Goal: Information Seeking & Learning: Learn about a topic

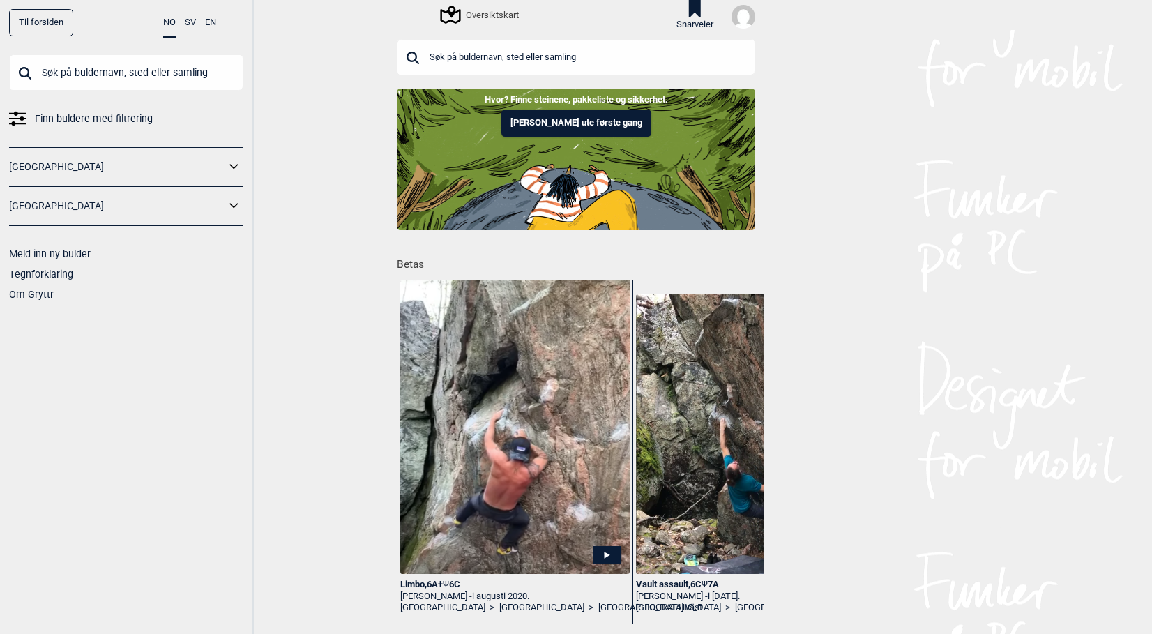
click at [497, 55] on input "text" at bounding box center [576, 57] width 358 height 36
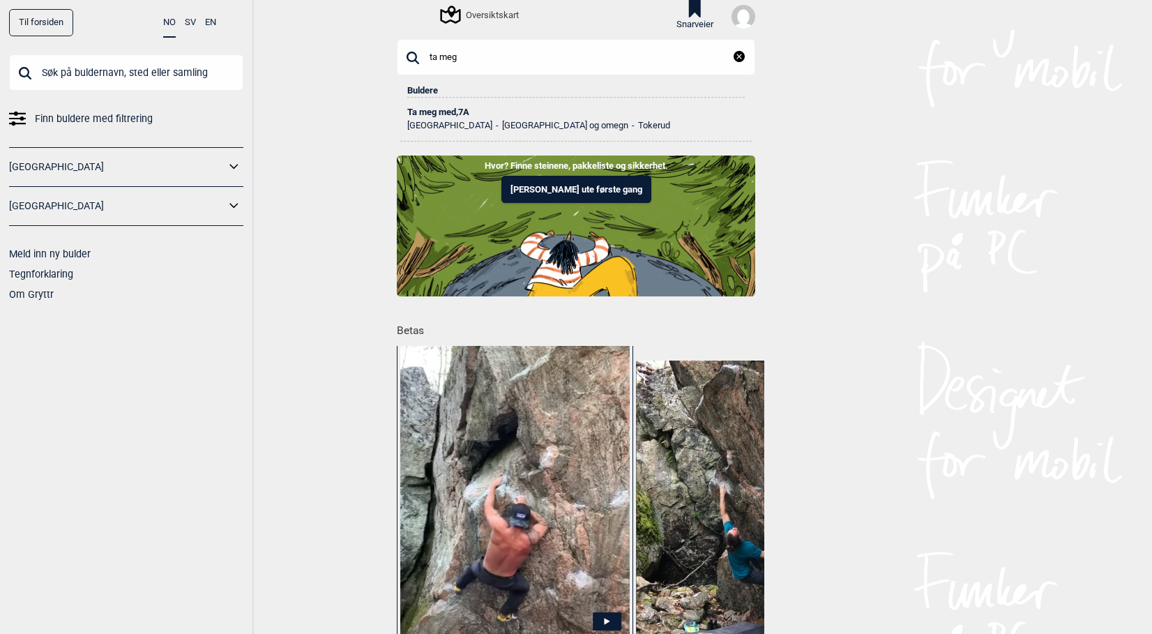
type input "ta meg"
click at [447, 119] on ul "Norge [GEOGRAPHIC_DATA] og omegn Tokerud" at bounding box center [576, 123] width 338 height 14
click at [453, 112] on div "Ta meg med , 7A" at bounding box center [576, 112] width 338 height 10
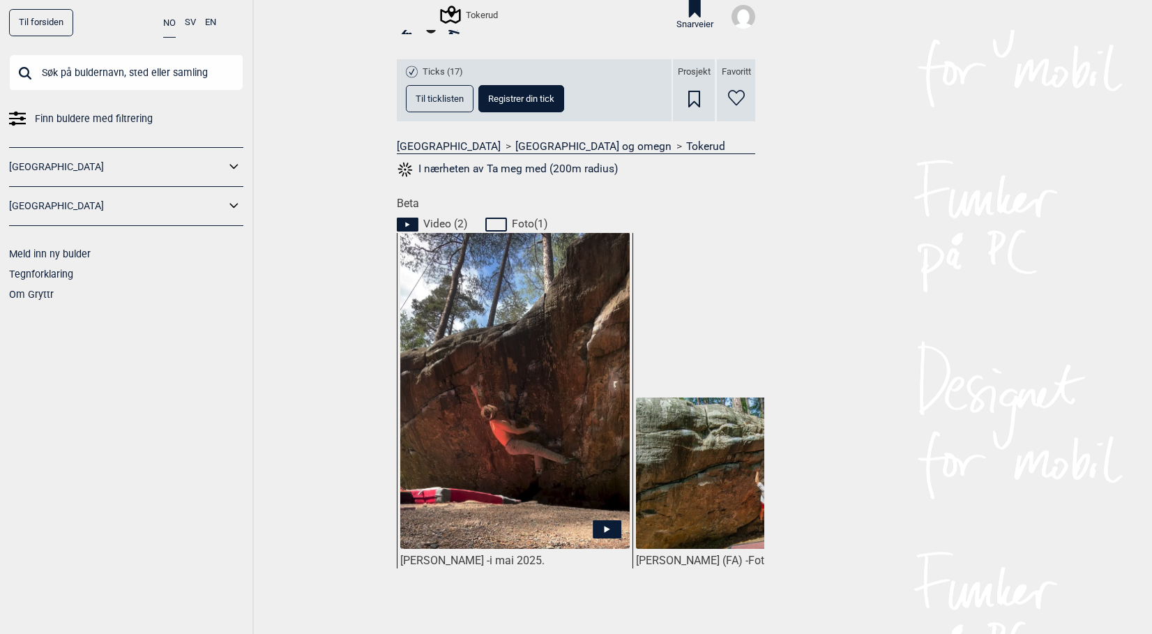
scroll to position [488, 0]
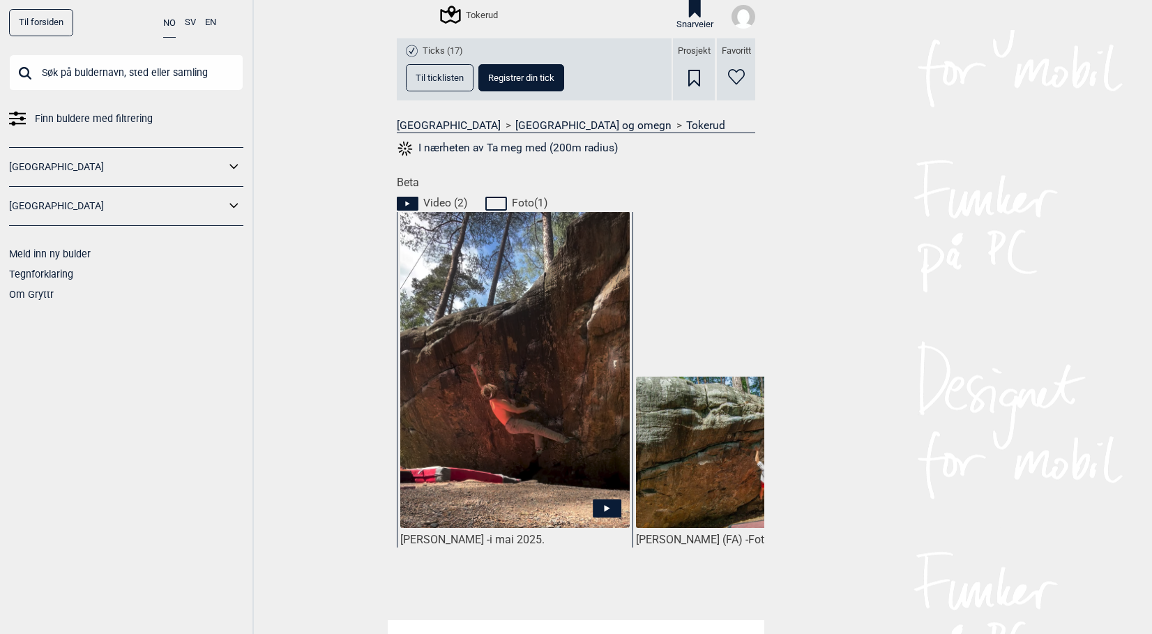
click at [594, 508] on icon at bounding box center [607, 508] width 29 height 18
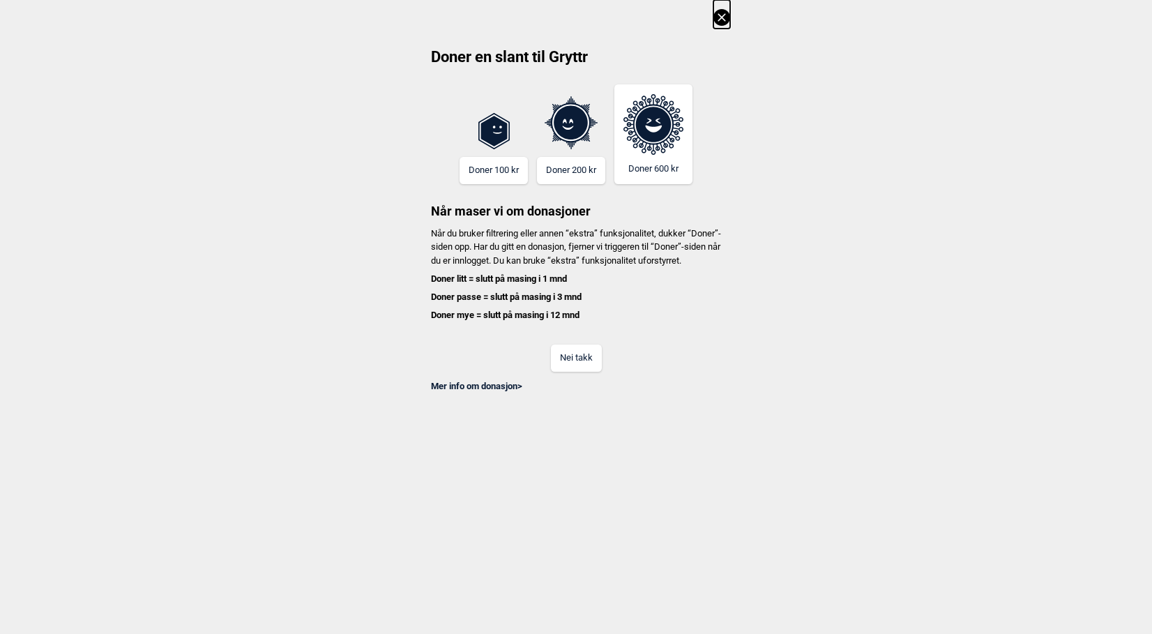
click at [582, 370] on button "Nei takk" at bounding box center [576, 357] width 51 height 27
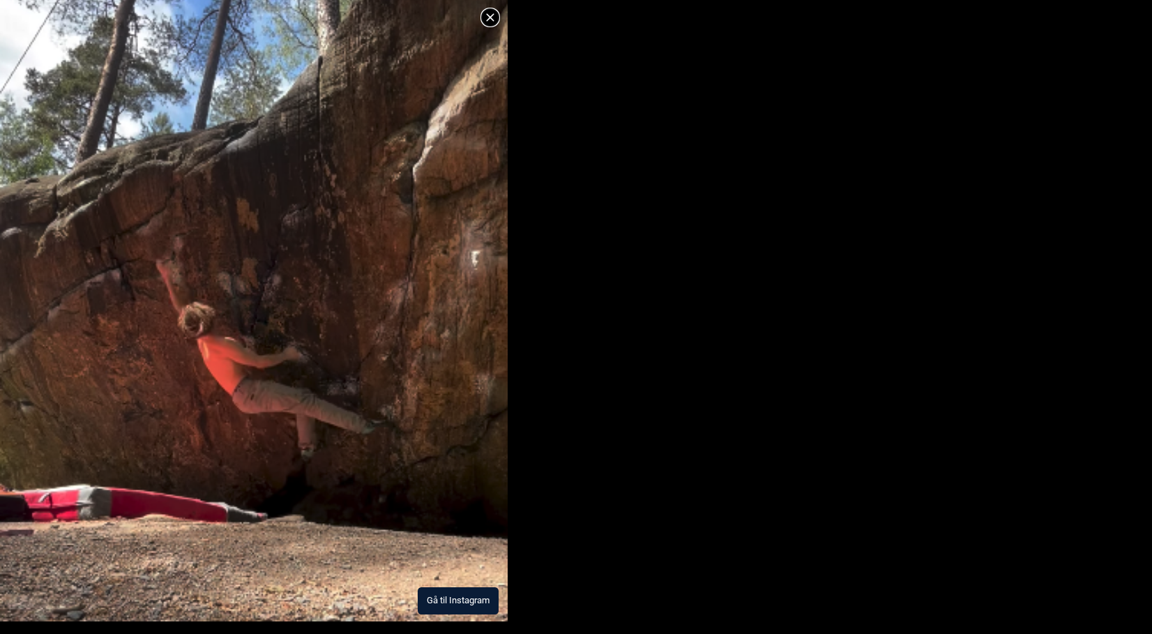
click at [434, 598] on button "Gå til Instagram" at bounding box center [458, 600] width 81 height 27
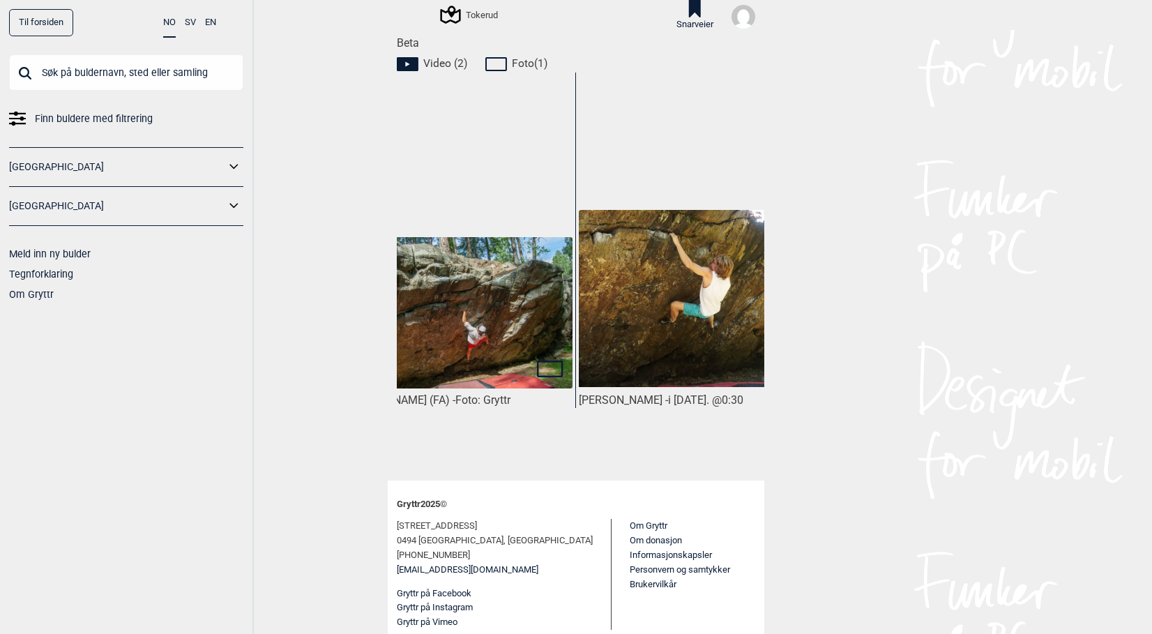
scroll to position [0, 339]
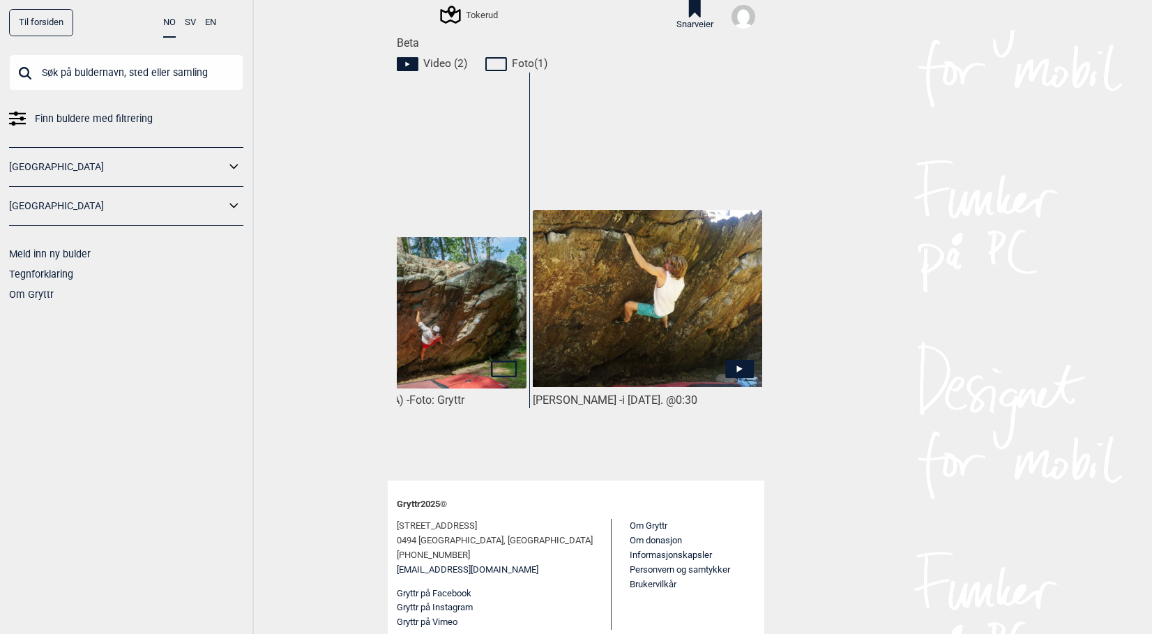
click at [706, 319] on img at bounding box center [647, 298] width 229 height 177
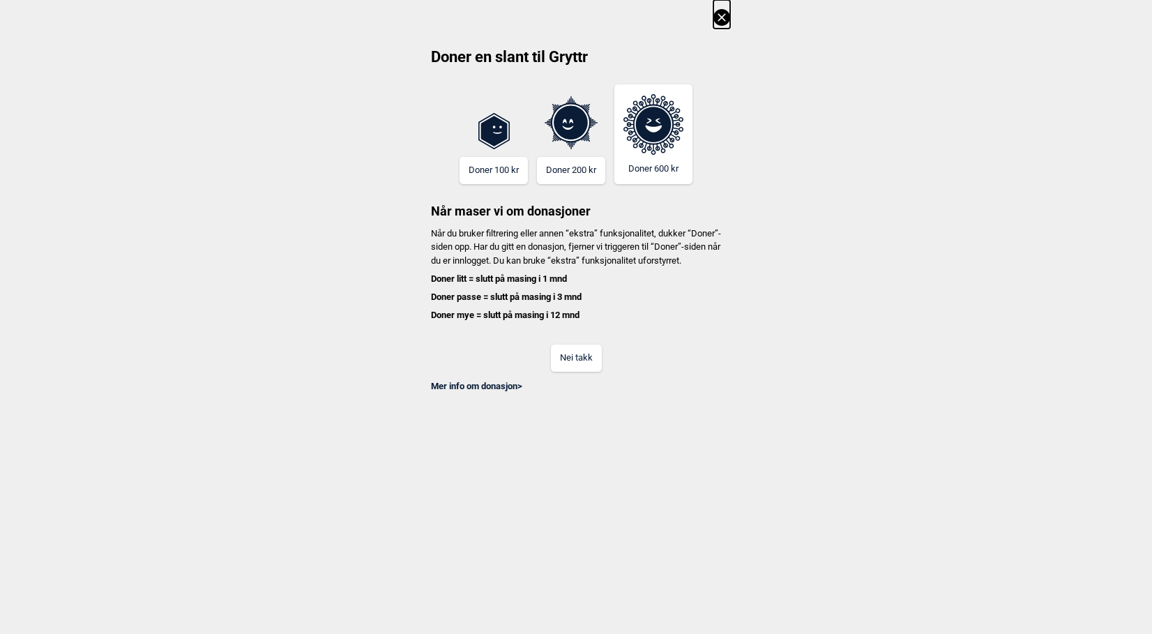
click at [589, 360] on button "Nei takk" at bounding box center [576, 357] width 51 height 27
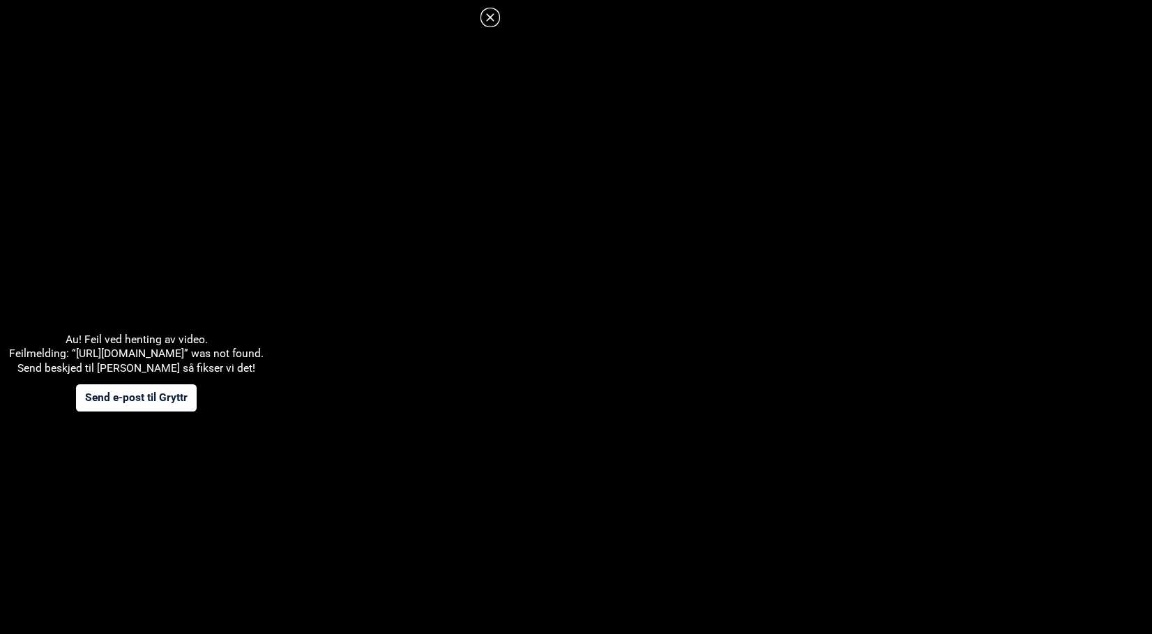
click at [76, 351] on div "Au! Feil ved henting av video. Feilmelding: “https://vimeo.com/165919975” was n…" at bounding box center [136, 372] width 255 height 79
click at [84, 352] on div "Au! Feil ved henting av video. Feilmelding: “https://vimeo.com/165919975” was n…" at bounding box center [136, 372] width 255 height 79
drag, startPoint x: 84, startPoint y: 352, endPoint x: 189, endPoint y: 352, distance: 105.3
click at [189, 352] on div "Au! Feil ved henting av video. Feilmelding: “https://vimeo.com/165919975” was n…" at bounding box center [136, 372] width 255 height 79
copy div "https://vimeo.com/165919975"
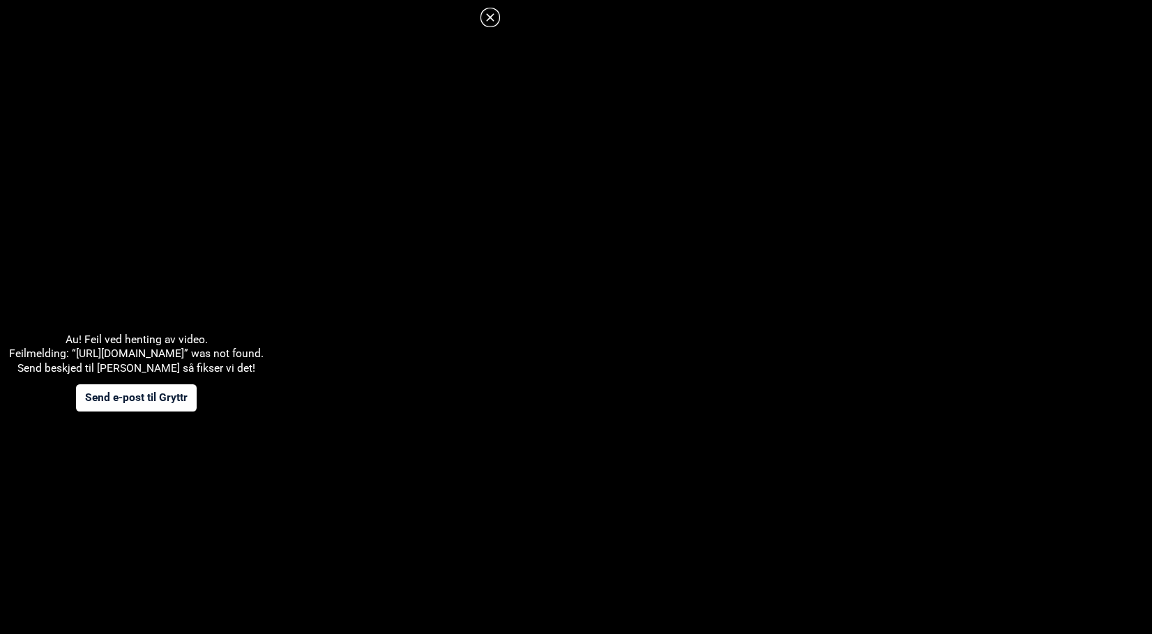
click at [501, 15] on header at bounding box center [254, 13] width 508 height 26
click at [500, 15] on header at bounding box center [254, 13] width 508 height 26
click at [492, 19] on icon at bounding box center [490, 17] width 8 height 8
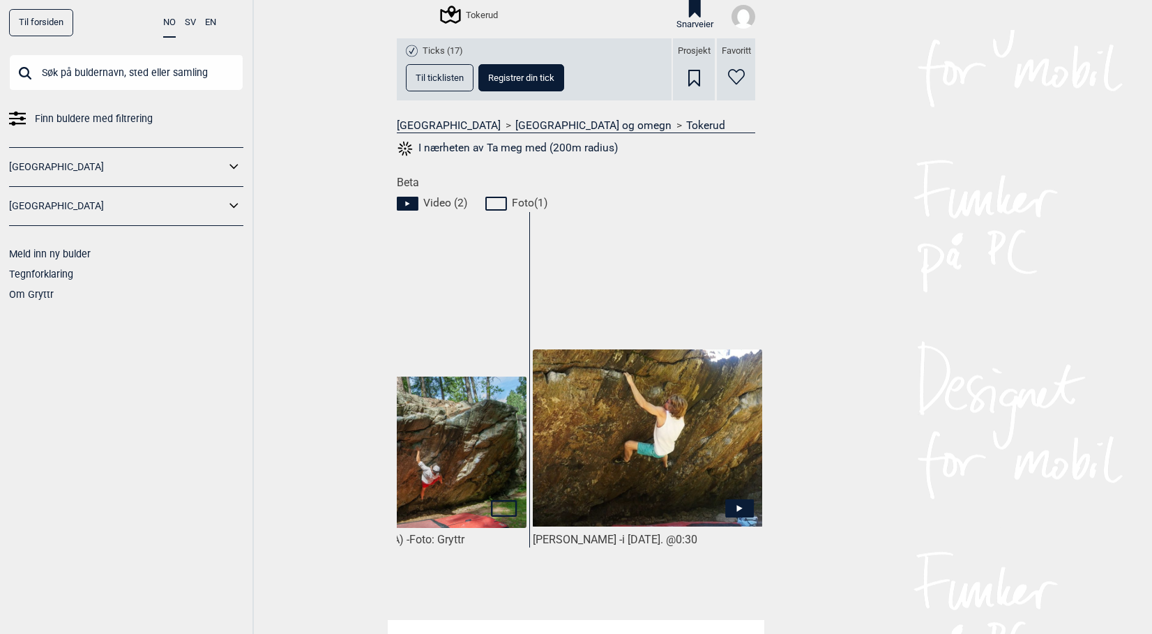
scroll to position [349, 0]
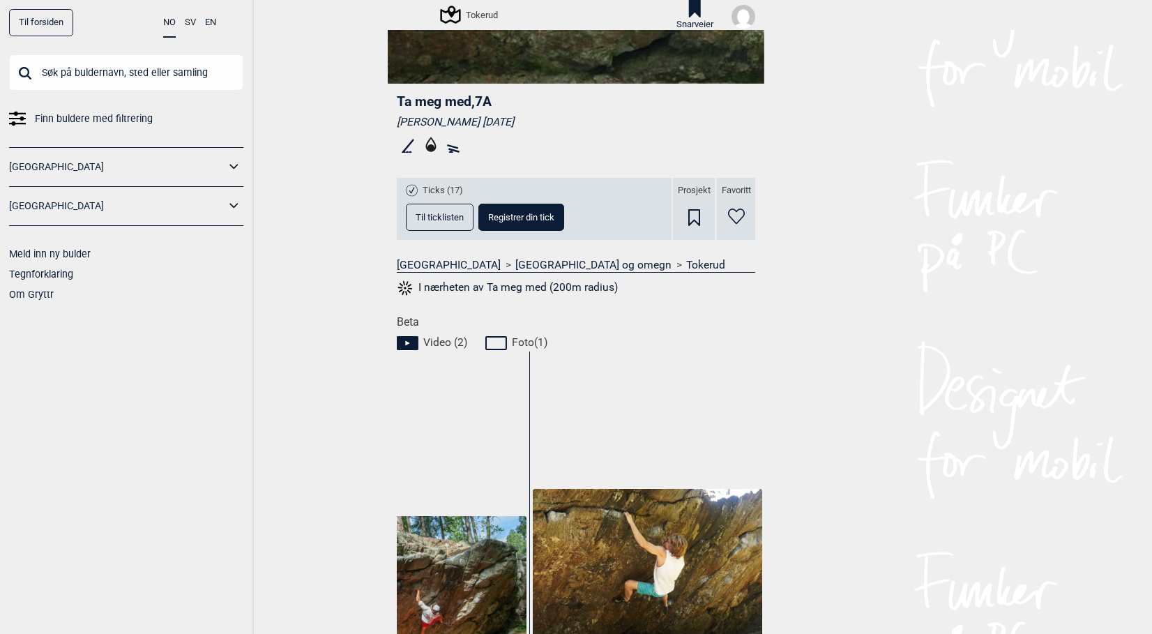
click at [430, 213] on span "Til ticklisten" at bounding box center [440, 217] width 48 height 9
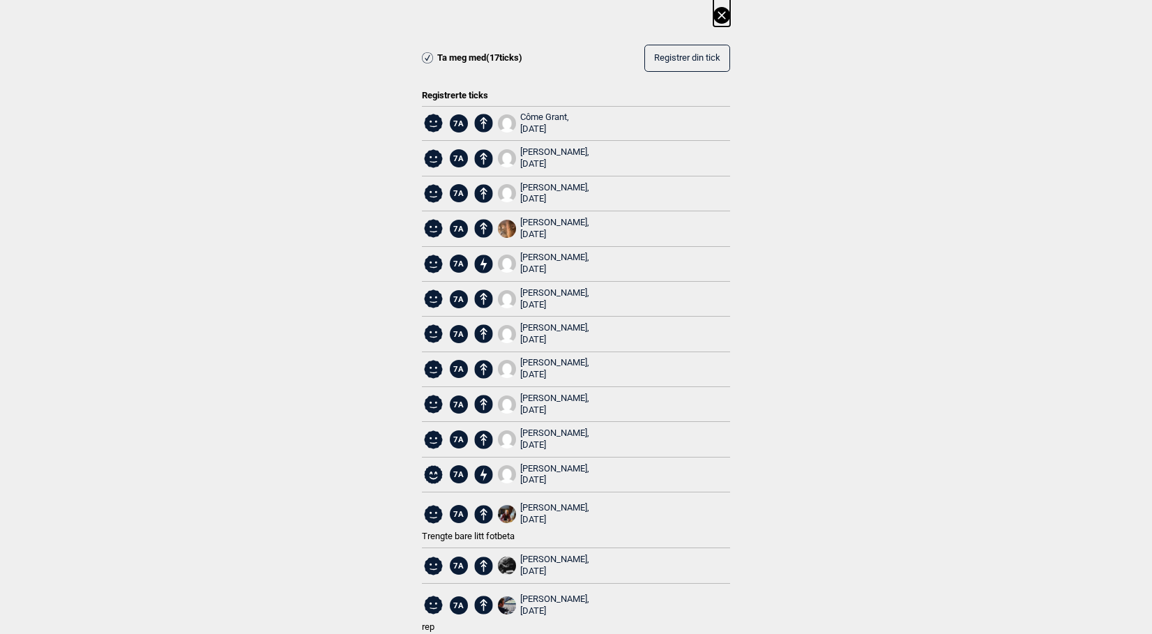
scroll to position [0, 0]
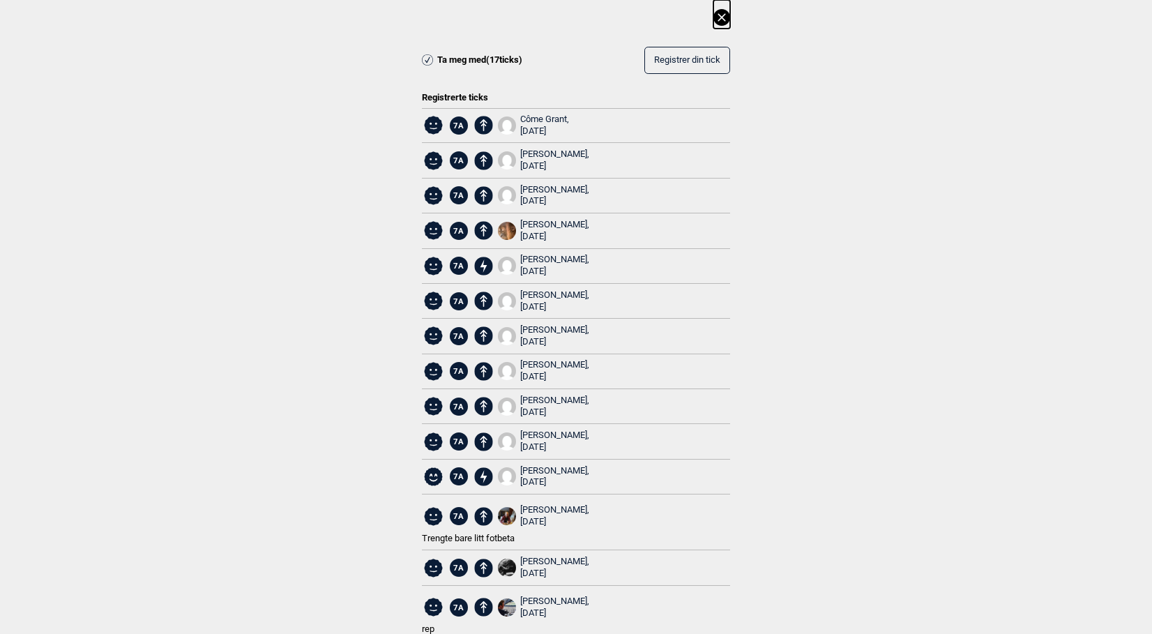
click at [718, 24] on icon at bounding box center [721, 17] width 17 height 17
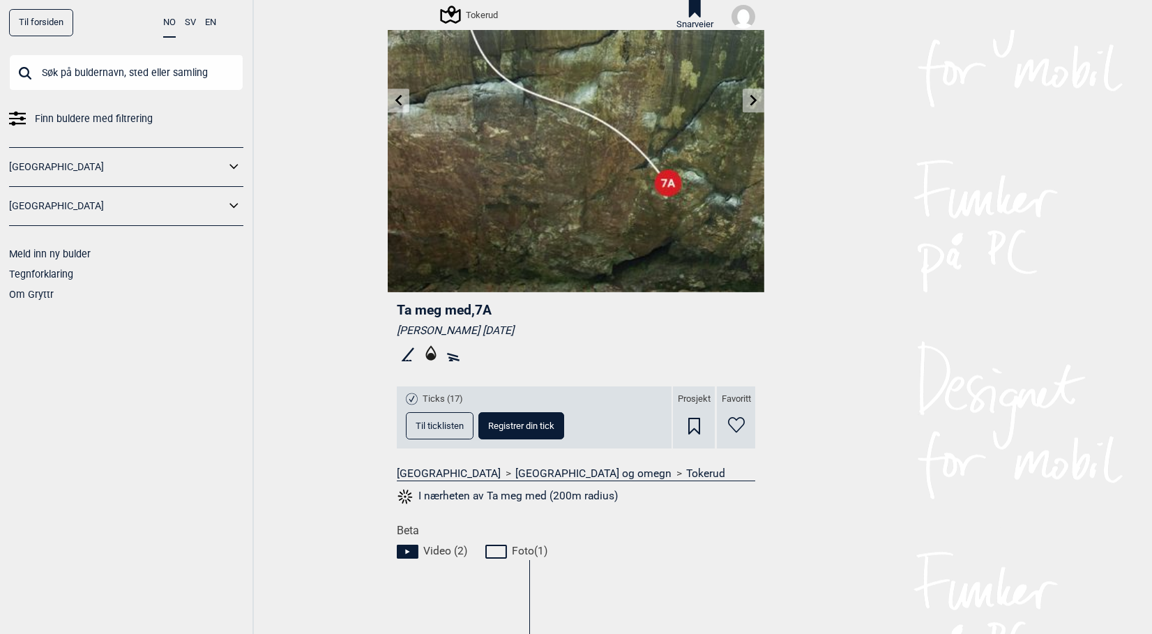
scroll to position [139, 0]
click at [402, 310] on span "Ta meg med , 7A" at bounding box center [444, 311] width 95 height 16
drag, startPoint x: 402, startPoint y: 310, endPoint x: 309, endPoint y: 266, distance: 102.3
click at [309, 266] on div "Til forsiden NO SV EN Finn buldere med filtrering Norge Sverige Meld inn ny bul…" at bounding box center [576, 317] width 1152 height 634
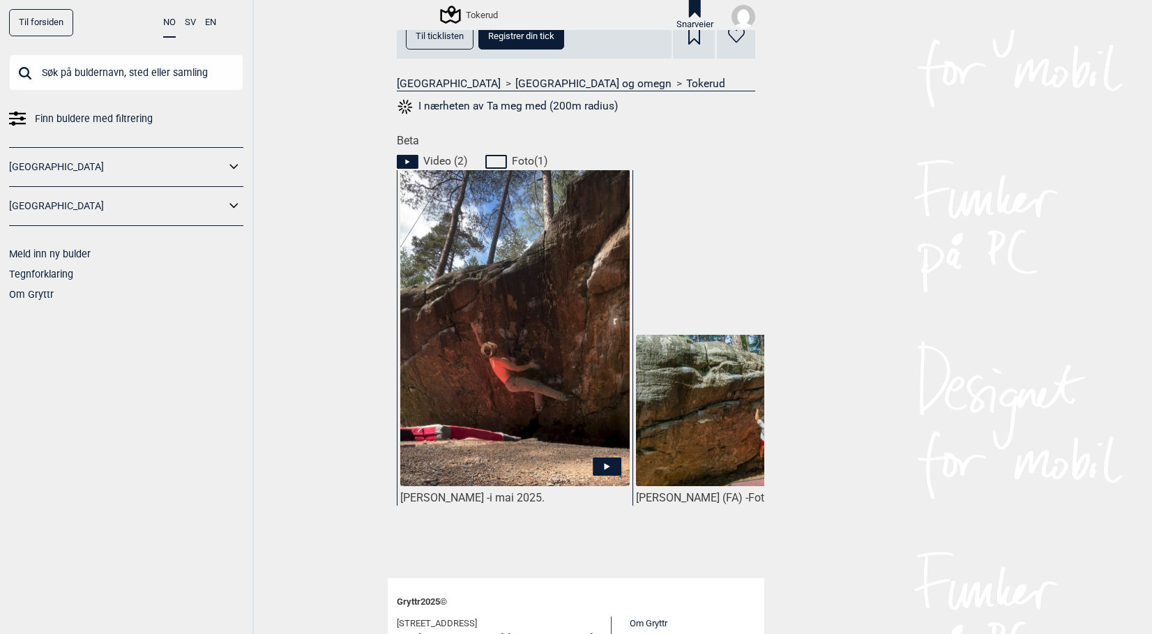
scroll to position [488, 0]
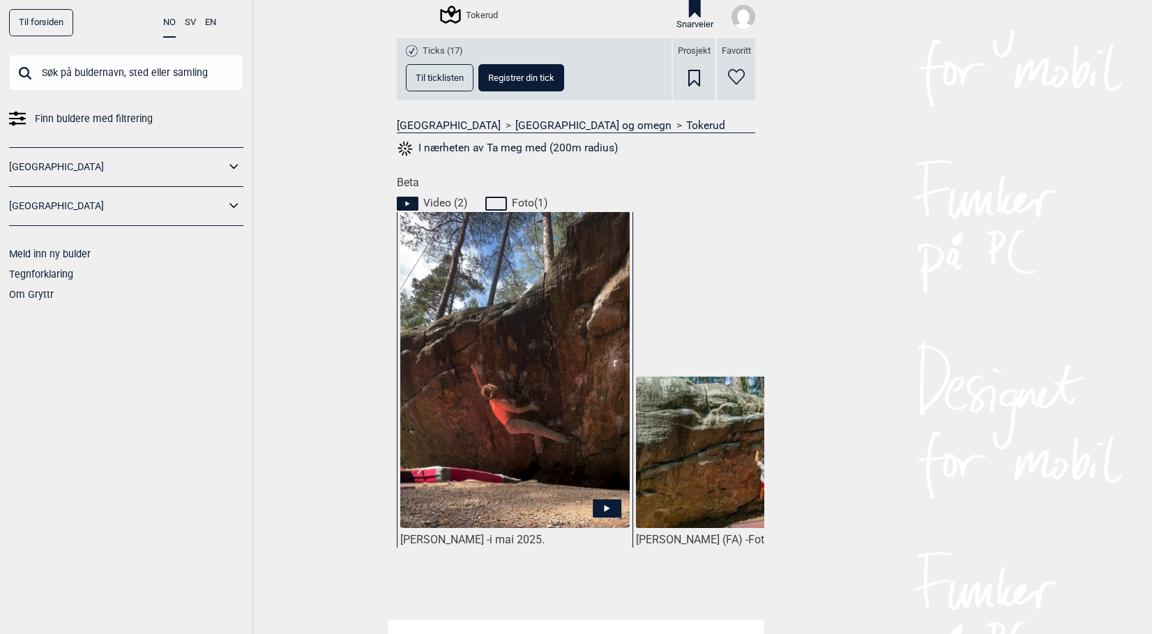
click at [59, 21] on link "Til forsiden" at bounding box center [41, 22] width 64 height 27
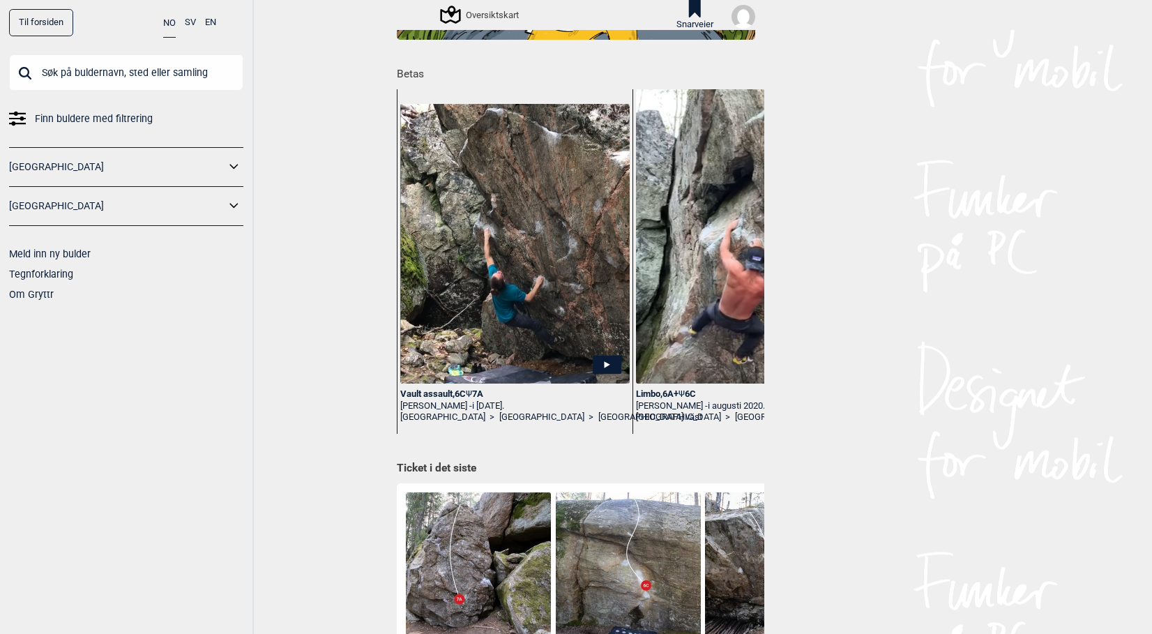
scroll to position [209, 0]
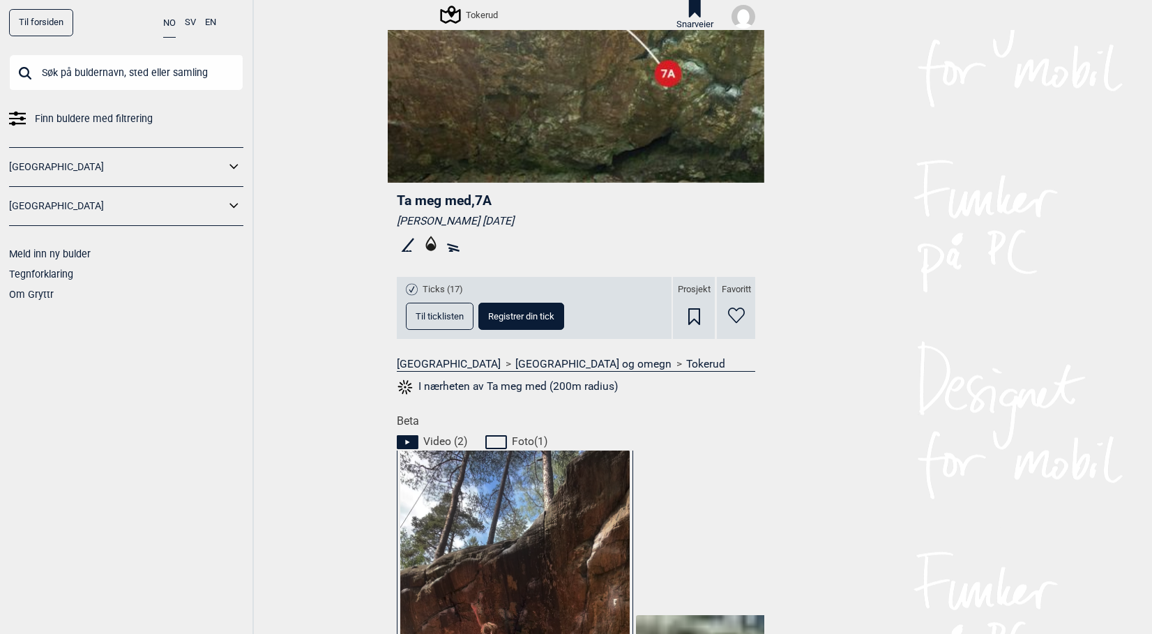
scroll to position [279, 0]
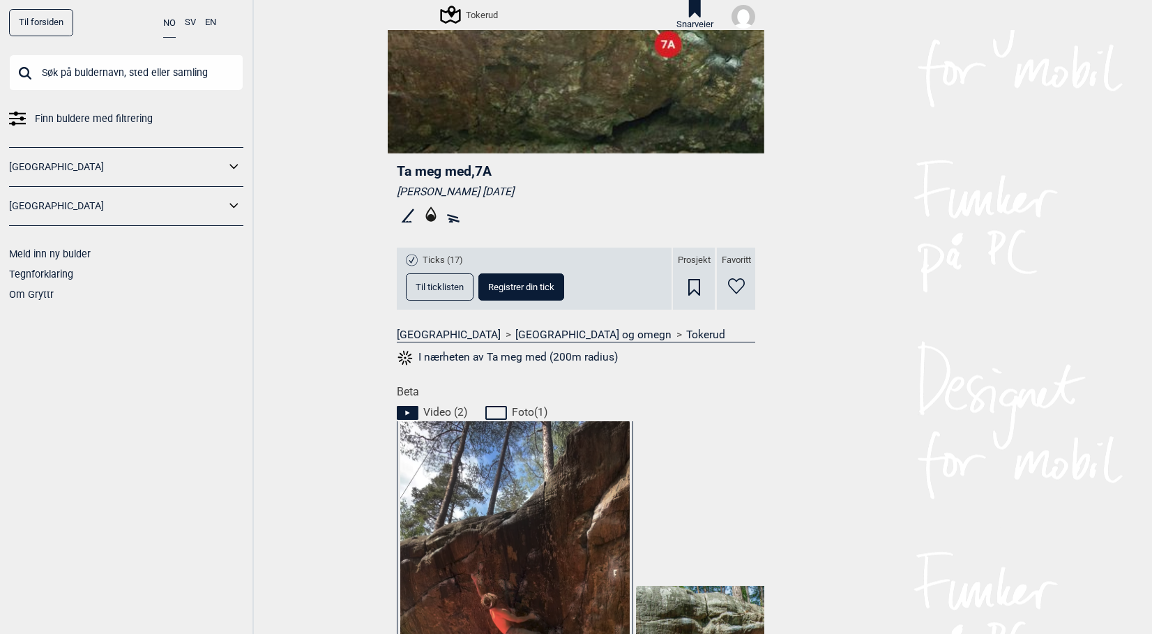
click at [439, 295] on button "Til ticklisten" at bounding box center [440, 286] width 68 height 27
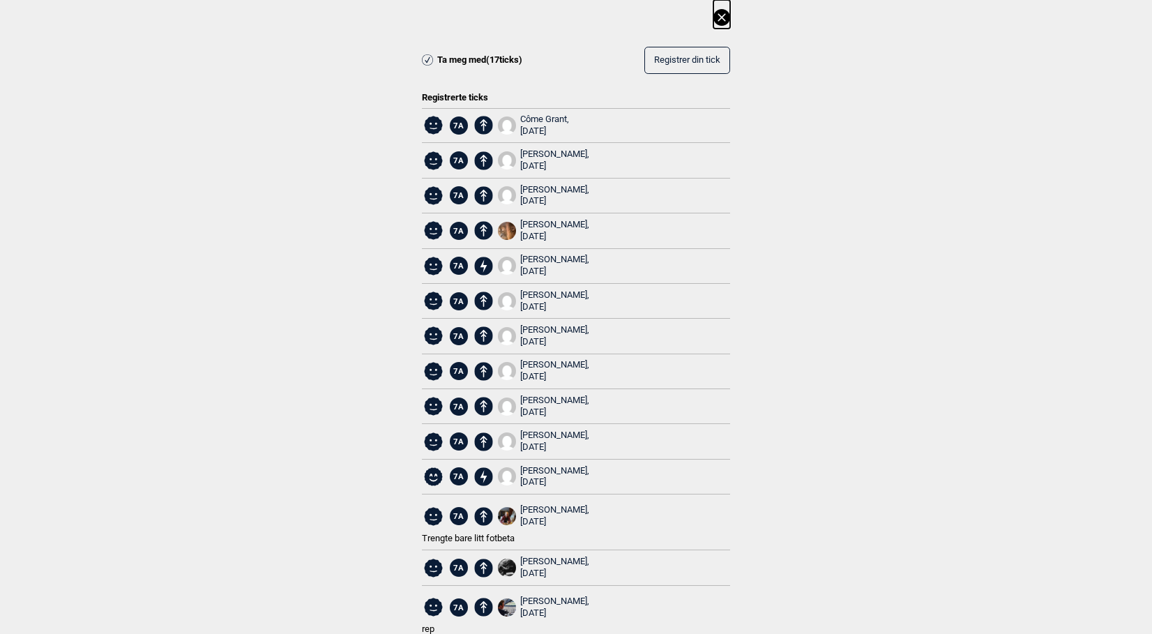
click at [282, 230] on div "Ta meg med ( 17 ticks) Registrer din tick Registrerte ticks 7A Côme Grant, 2025…" at bounding box center [576, 395] width 1152 height 791
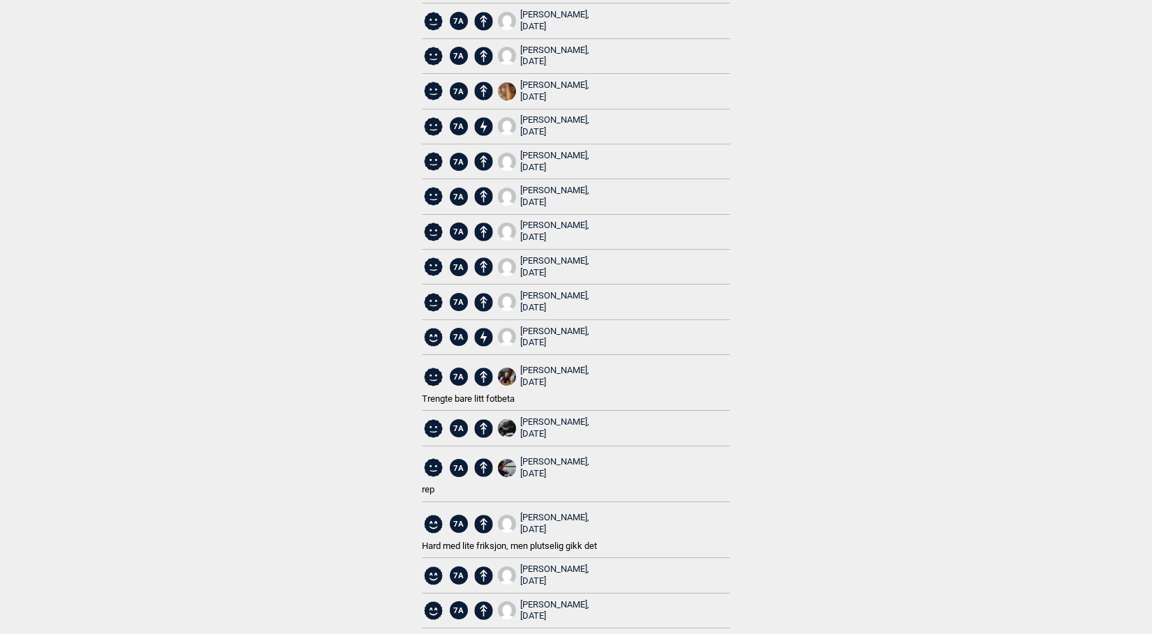
scroll to position [151, 0]
